Goal: Information Seeking & Learning: Compare options

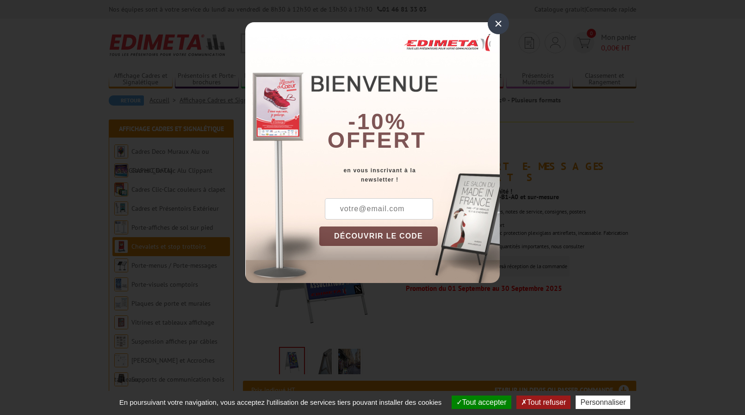
click at [499, 24] on div "×" at bounding box center [498, 23] width 21 height 21
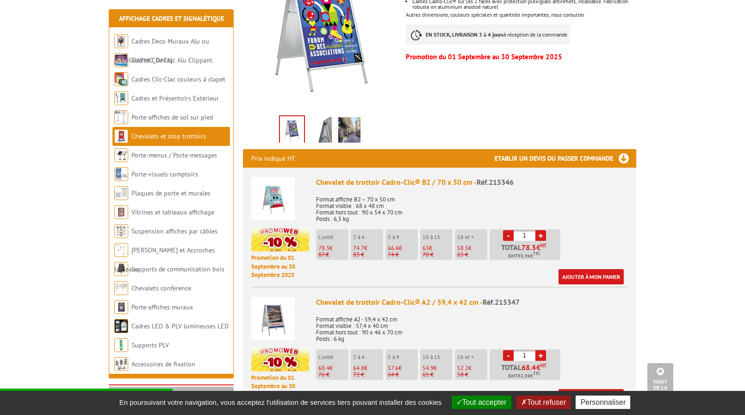
scroll to position [46, 0]
